Goal: Information Seeking & Learning: Learn about a topic

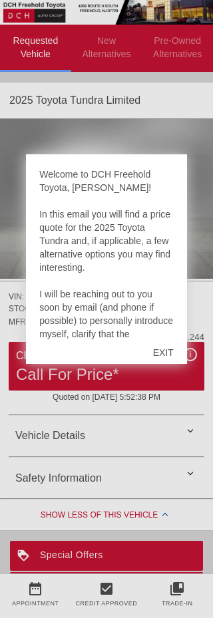
click at [154, 342] on div "EXIT" at bounding box center [163, 353] width 47 height 40
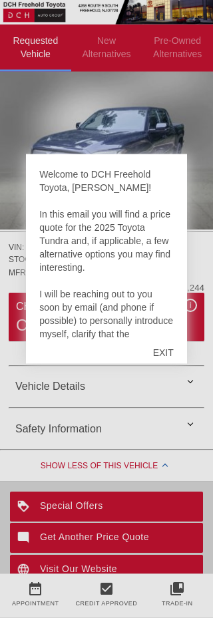
scroll to position [55, 0]
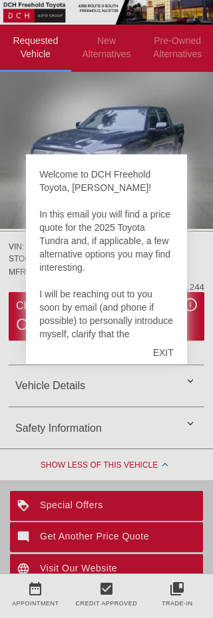
click at [166, 368] on div "EXIT" at bounding box center [163, 353] width 47 height 40
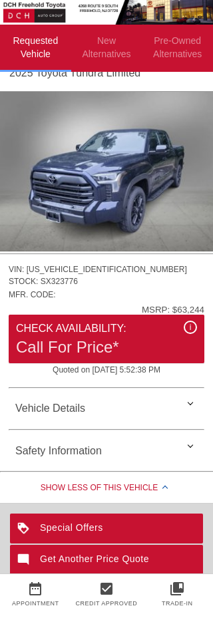
scroll to position [0, 0]
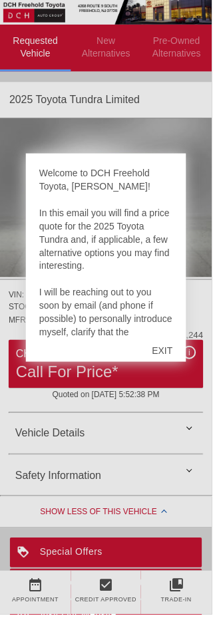
click at [155, 354] on div "EXIT" at bounding box center [163, 353] width 47 height 40
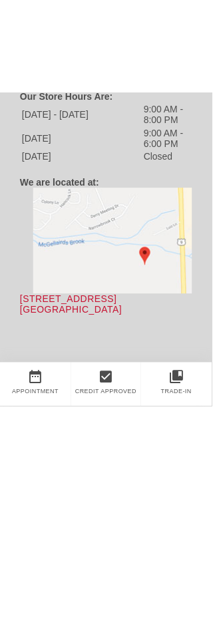
scroll to position [391, 0]
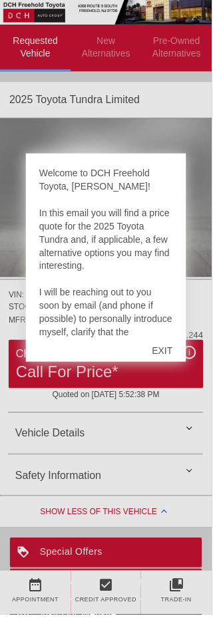
click at [163, 346] on div "EXIT" at bounding box center [163, 353] width 47 height 40
